Goal: Contribute content: Add original content to the website for others to see

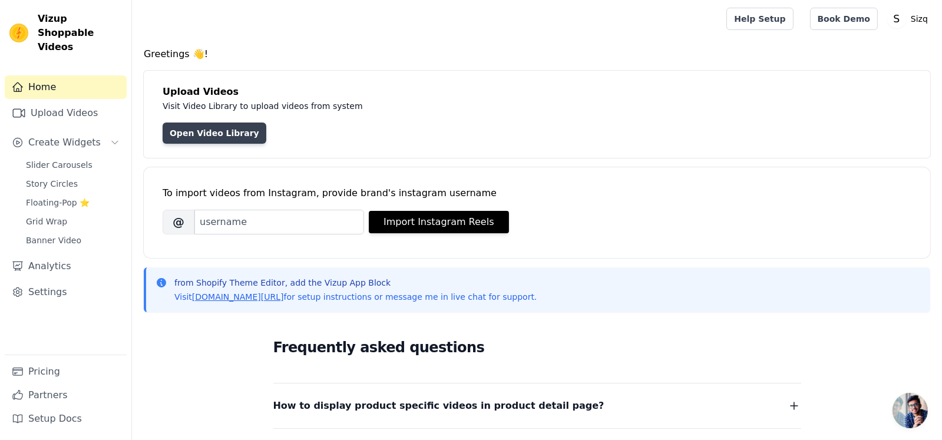
click at [202, 130] on link "Open Video Library" at bounding box center [215, 133] width 104 height 21
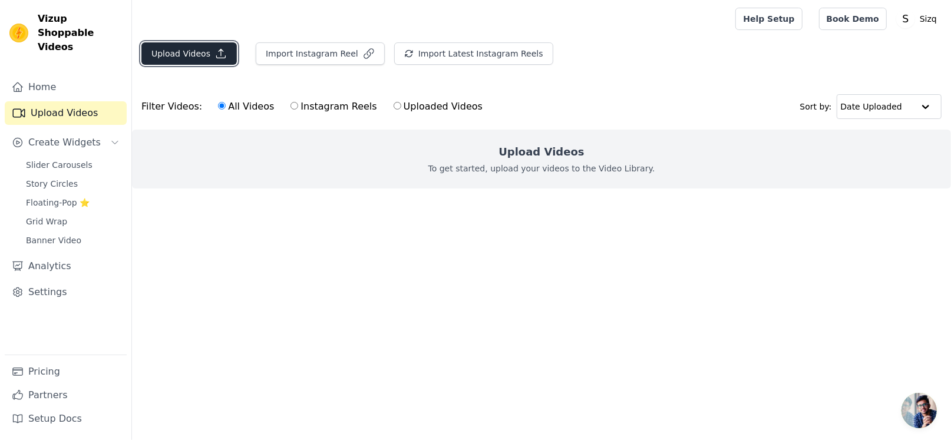
click at [189, 52] on button "Upload Videos" at bounding box center [188, 53] width 95 height 22
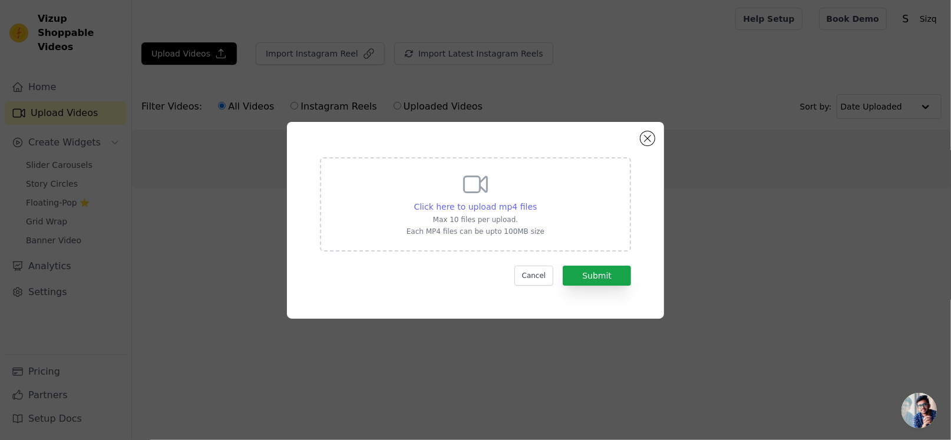
click at [450, 207] on span "Click here to upload mp4 files" at bounding box center [475, 206] width 123 height 9
click at [536, 201] on input "Click here to upload mp4 files Max 10 files per upload. Each MP4 files can be u…" at bounding box center [536, 200] width 1 height 1
type input "C:\fakepath\SHirt refresher minus°.mp4"
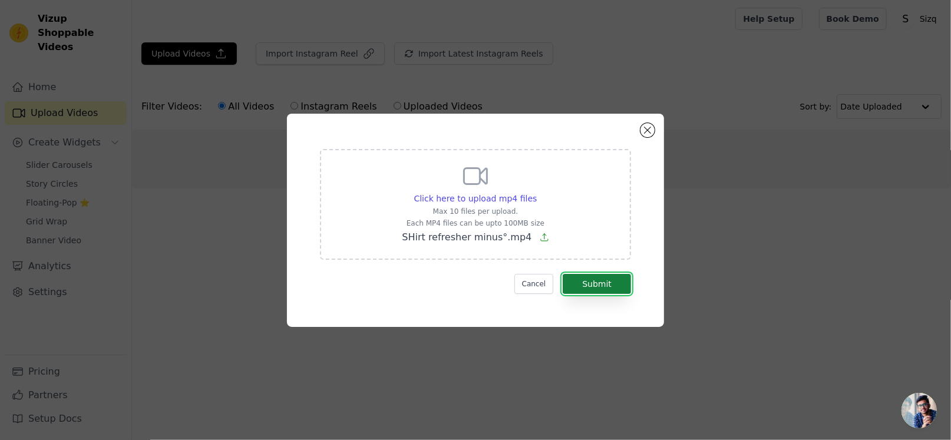
click at [612, 281] on button "Submit" at bounding box center [597, 284] width 68 height 20
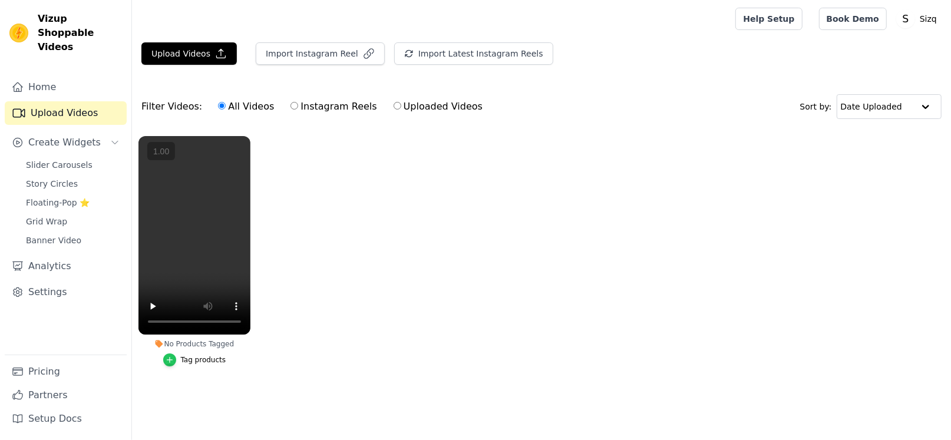
click at [172, 359] on icon "button" at bounding box center [170, 360] width 8 height 8
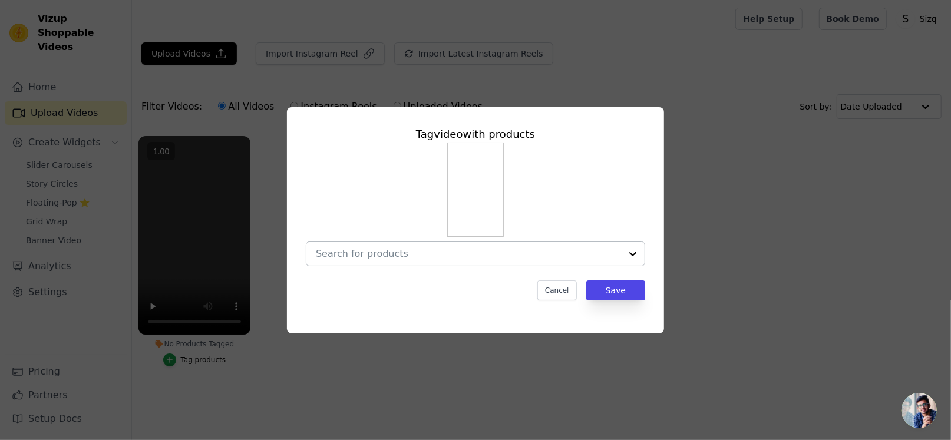
click at [362, 251] on input "No Products Tagged Tag video with products Cancel Save Tag products" at bounding box center [468, 253] width 305 height 11
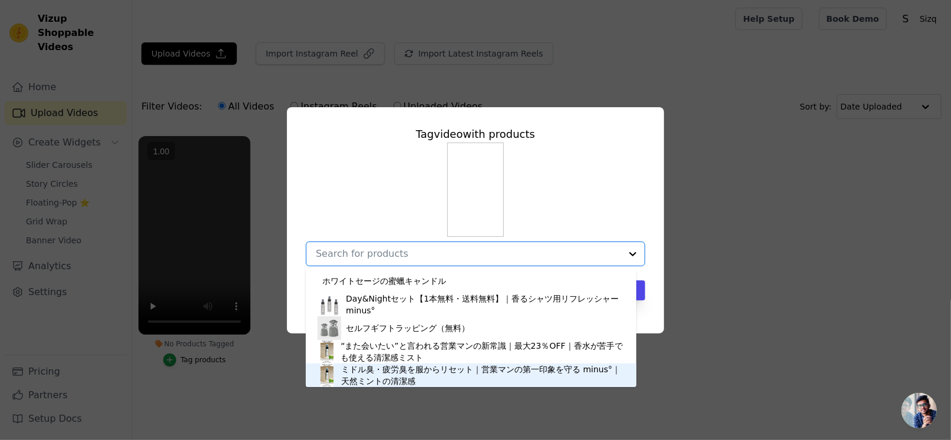
click at [397, 375] on div "ミドル臭・疲労臭を服からリセット｜営業マンの第一印象を守る minus°｜天然ミントの清潔感" at bounding box center [482, 376] width 283 height 24
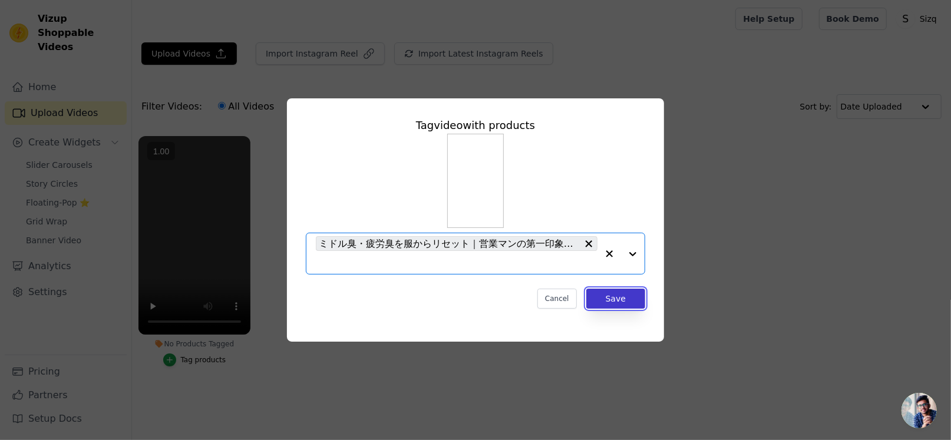
click at [617, 300] on button "Save" at bounding box center [615, 299] width 59 height 20
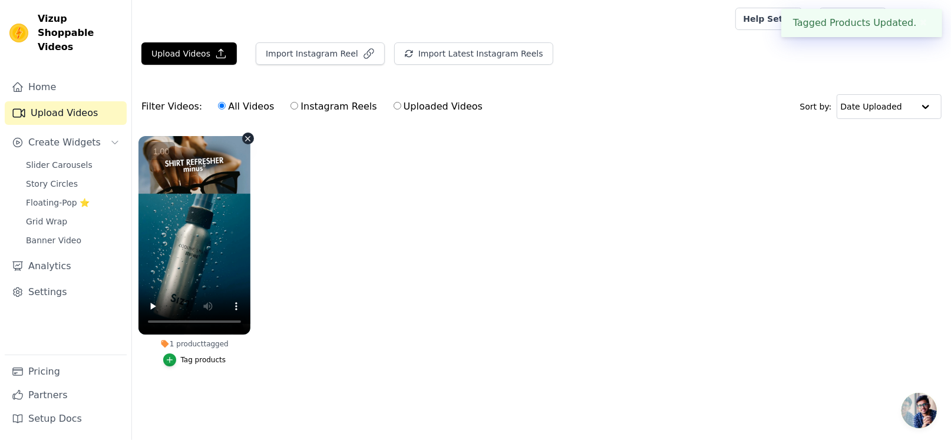
click at [154, 304] on div at bounding box center [194, 235] width 112 height 199
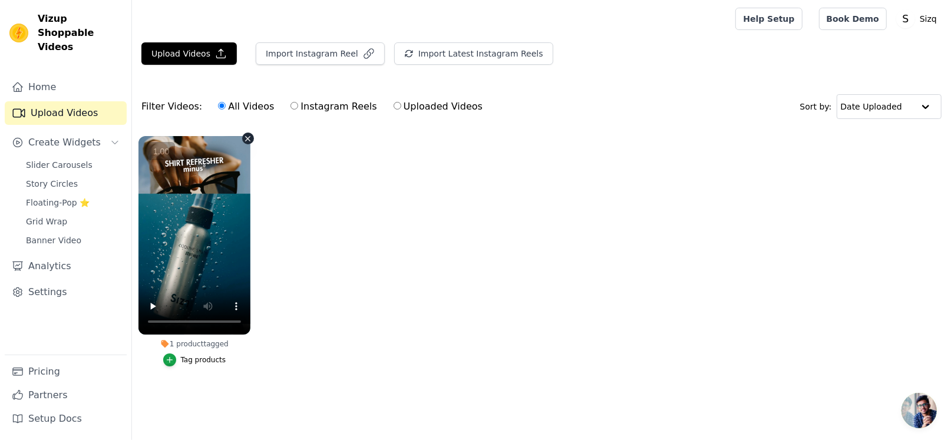
click at [151, 307] on div at bounding box center [194, 235] width 112 height 199
click at [464, 228] on ul "1 product tagged Tag products" at bounding box center [541, 263] width 819 height 267
click at [474, 217] on ul "1 product tagged Tag products" at bounding box center [541, 263] width 819 height 267
click at [64, 136] on span "Create Widgets" at bounding box center [64, 143] width 72 height 14
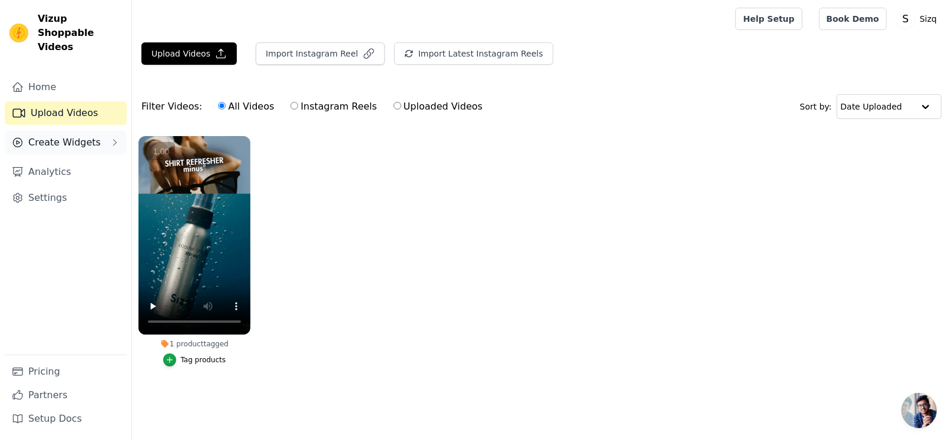
click at [64, 136] on span "Create Widgets" at bounding box center [64, 143] width 72 height 14
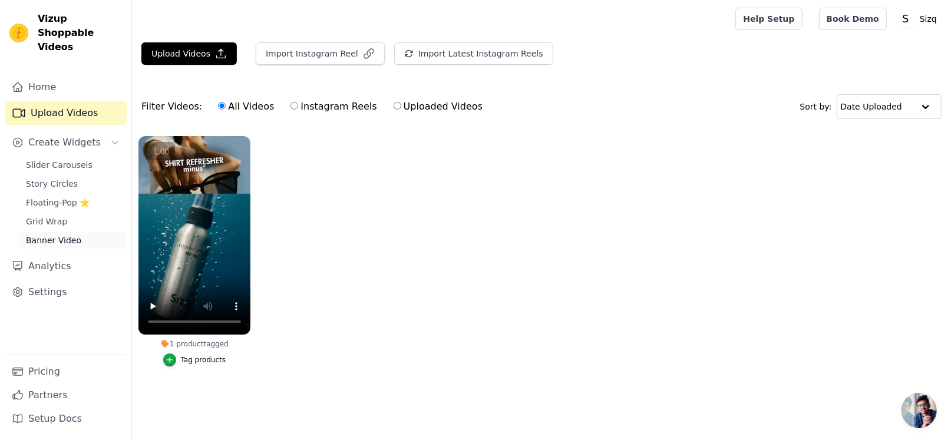
click at [60, 234] on span "Banner Video" at bounding box center [53, 240] width 55 height 12
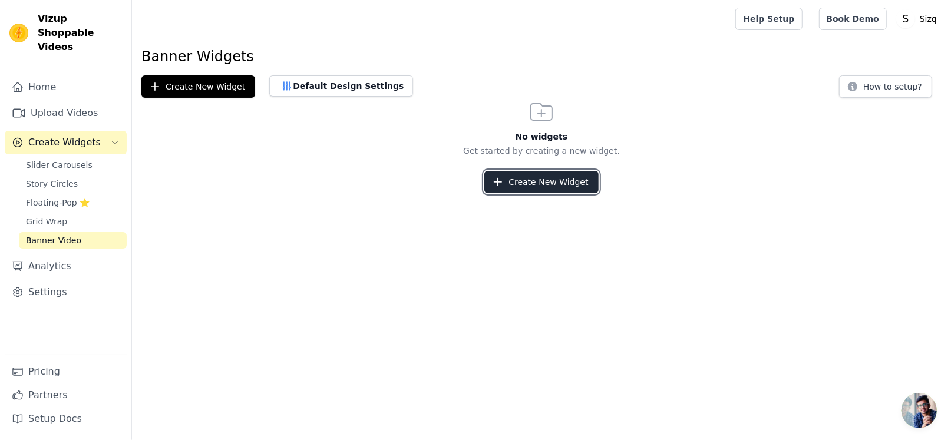
click at [543, 184] on button "Create New Widget" at bounding box center [541, 182] width 114 height 22
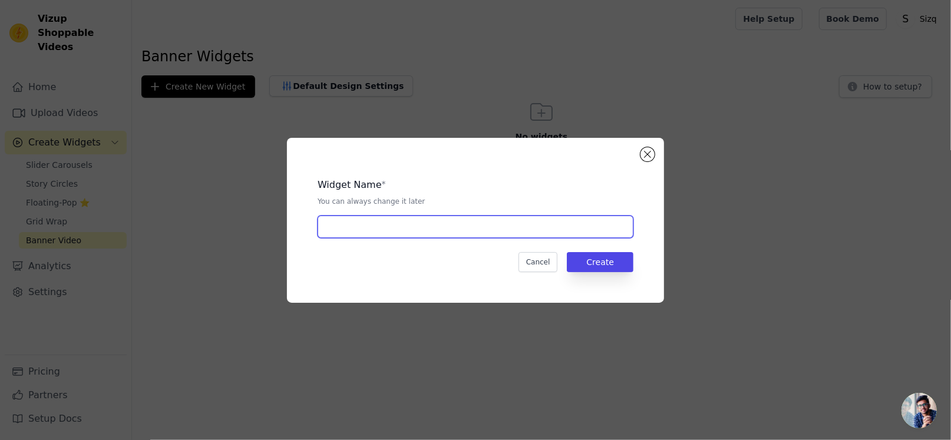
click at [367, 229] on input "text" at bounding box center [476, 227] width 316 height 22
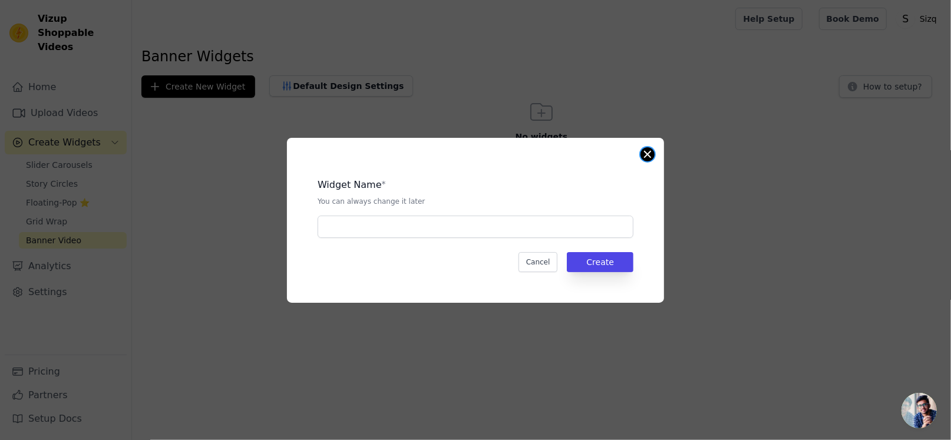
click at [647, 155] on button "Close modal" at bounding box center [647, 154] width 14 height 14
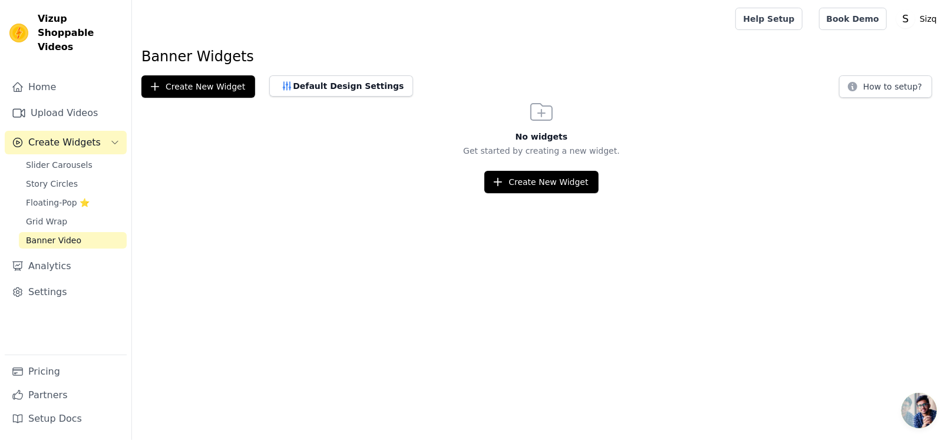
click at [282, 131] on h3 "No widgets" at bounding box center [541, 137] width 819 height 12
click at [317, 83] on button "Default Design Settings" at bounding box center [341, 85] width 144 height 21
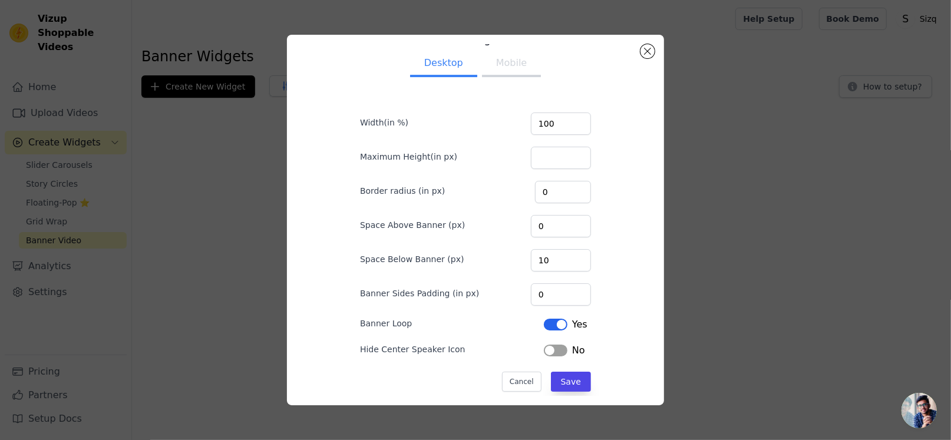
scroll to position [34, 0]
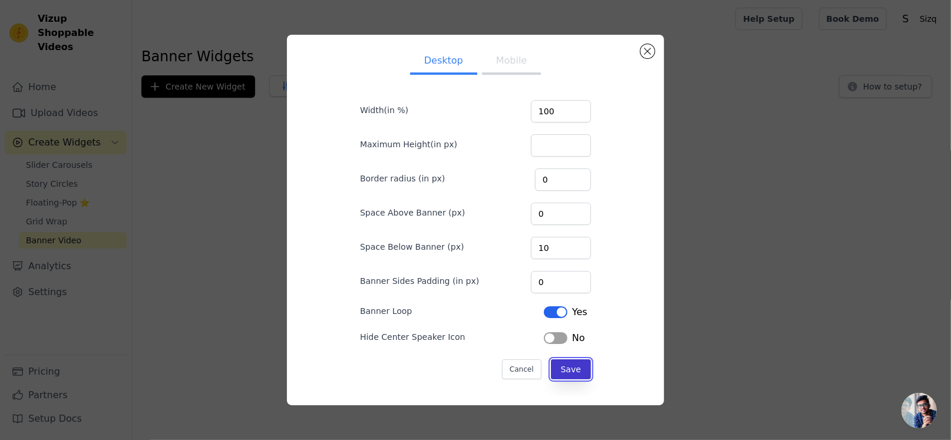
drag, startPoint x: 562, startPoint y: 372, endPoint x: 548, endPoint y: 369, distance: 13.8
click at [563, 372] on button "Save" at bounding box center [571, 369] width 40 height 20
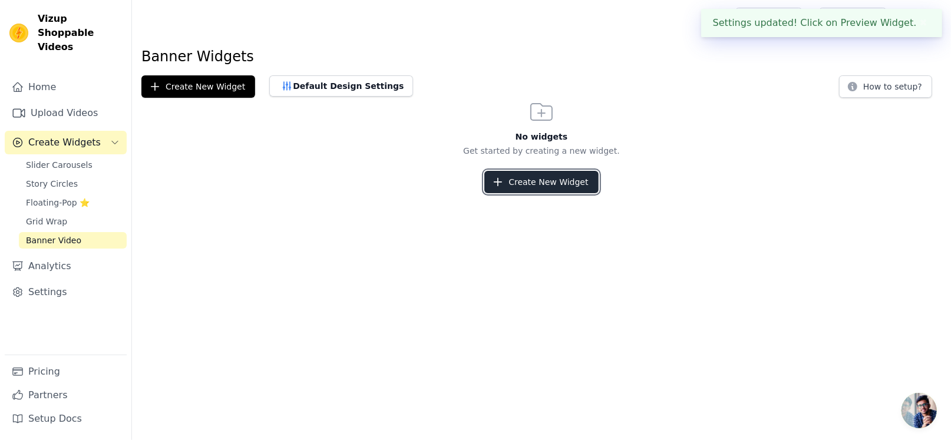
click at [534, 177] on button "Create New Widget" at bounding box center [541, 182] width 114 height 22
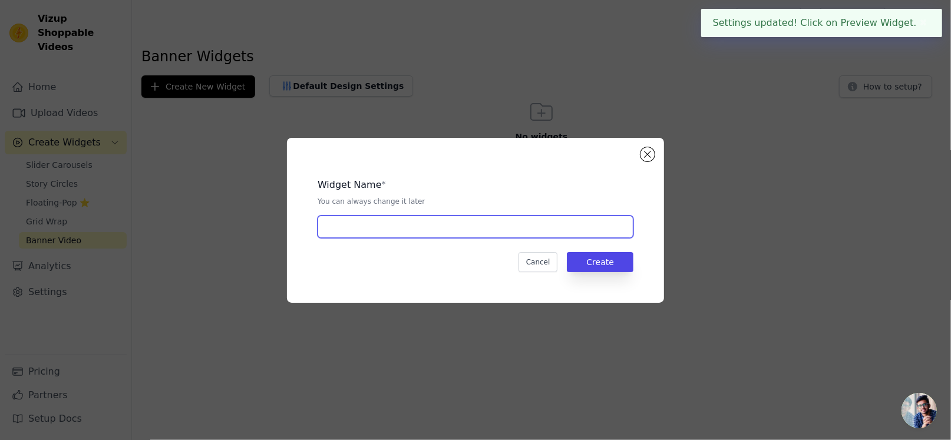
click at [398, 224] on input "text" at bounding box center [476, 227] width 316 height 22
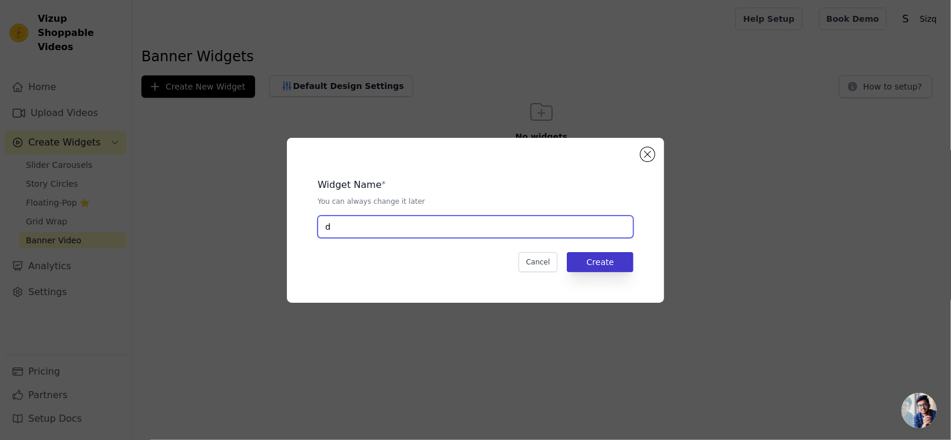
type input "d"
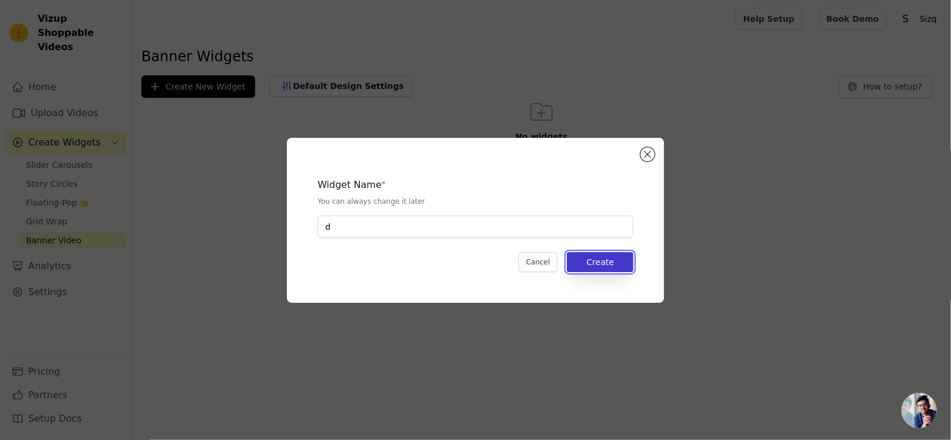
click at [583, 256] on button "Create" at bounding box center [600, 262] width 67 height 20
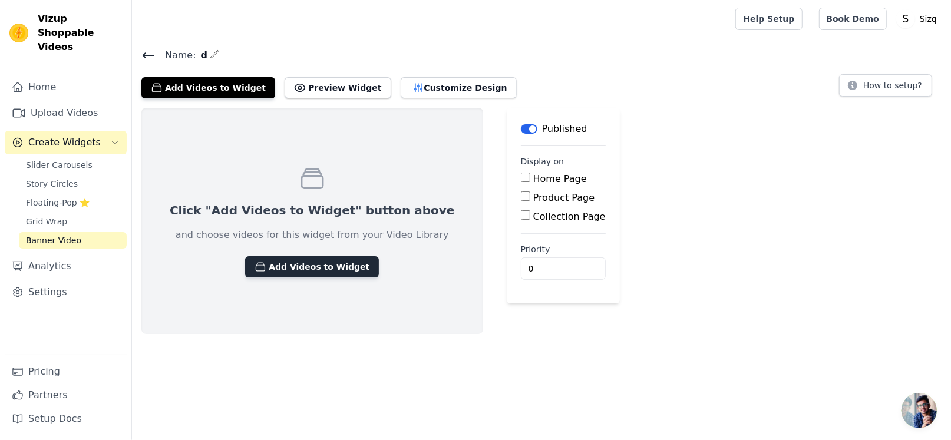
click at [267, 263] on button "Add Videos to Widget" at bounding box center [312, 266] width 134 height 21
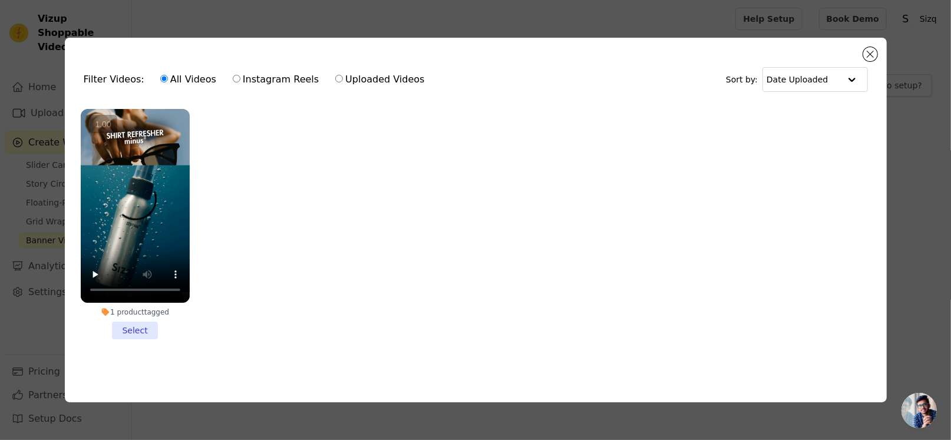
click at [134, 213] on div at bounding box center [135, 206] width 109 height 194
click at [0, 0] on input "1 product tagged Select" at bounding box center [0, 0] width 0 height 0
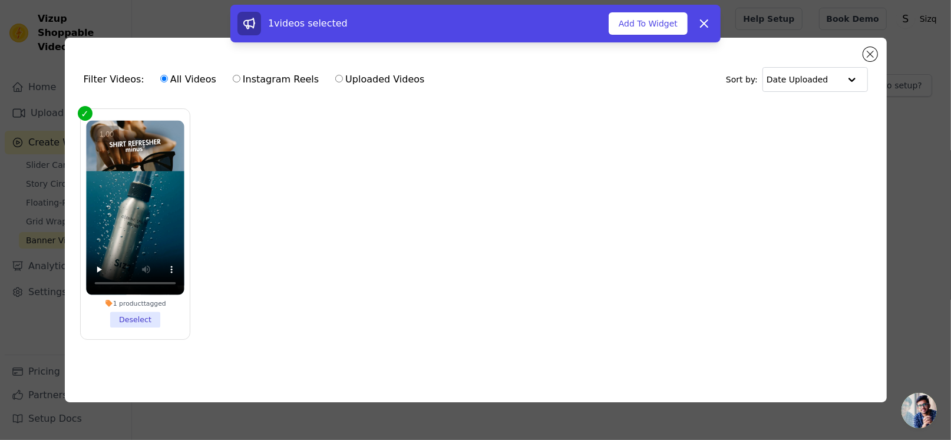
drag, startPoint x: 655, startPoint y: 24, endPoint x: 654, endPoint y: 110, distance: 86.0
click at [655, 24] on button "Add To Widget" at bounding box center [648, 23] width 79 height 22
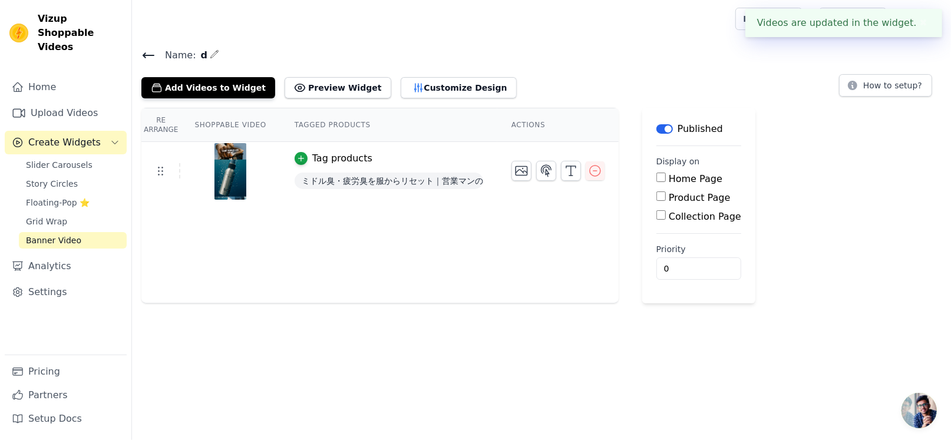
click at [656, 173] on input "Home Page" at bounding box center [660, 177] width 9 height 9
checkbox input "true"
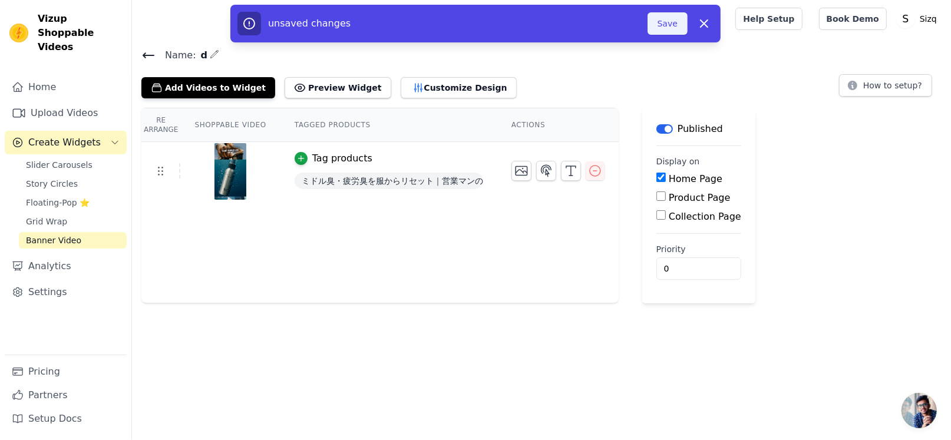
click at [671, 21] on button "Save" at bounding box center [667, 23] width 40 height 22
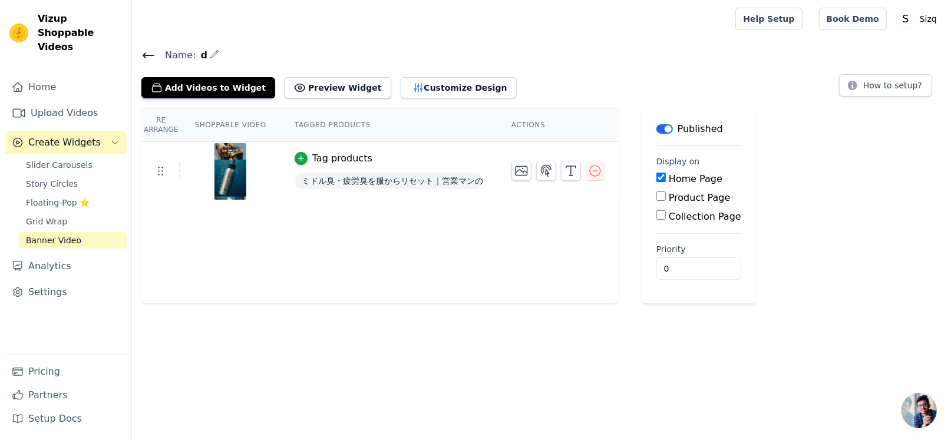
click at [263, 303] on html "Vizup Shoppable Videos Home Upload Videos Create Widgets Slider Carousels Story…" at bounding box center [475, 151] width 951 height 303
click at [869, 85] on button "How to setup?" at bounding box center [885, 85] width 93 height 22
